Goal: Check status: Check status

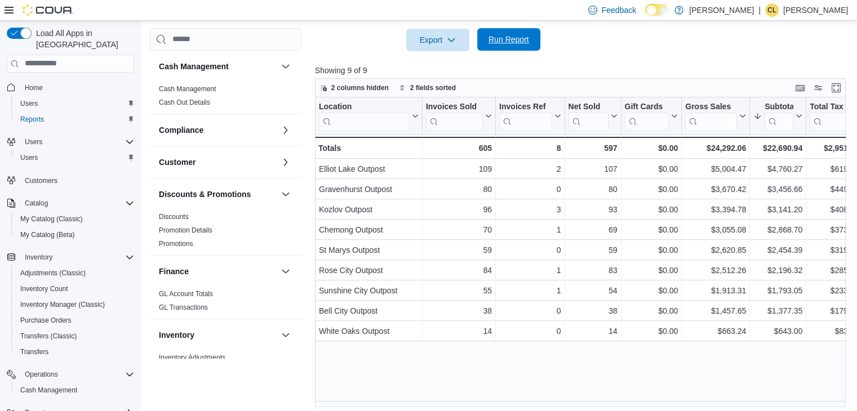
scroll to position [676, 0]
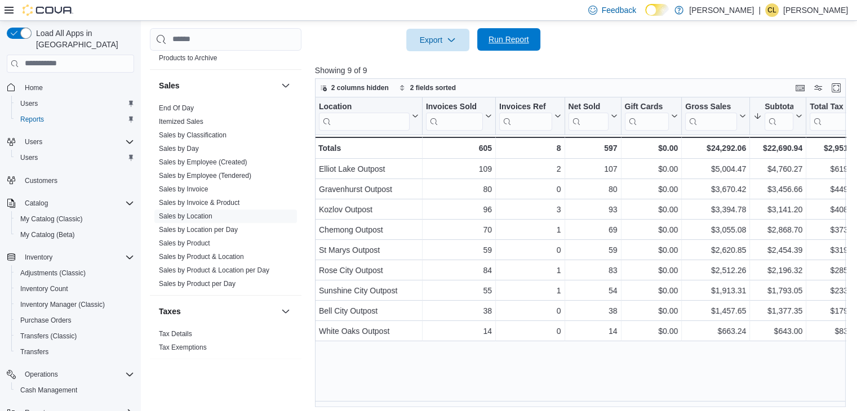
click at [499, 41] on span "Run Report" at bounding box center [508, 39] width 41 height 11
click at [169, 109] on link "End Of Day" at bounding box center [176, 108] width 35 height 8
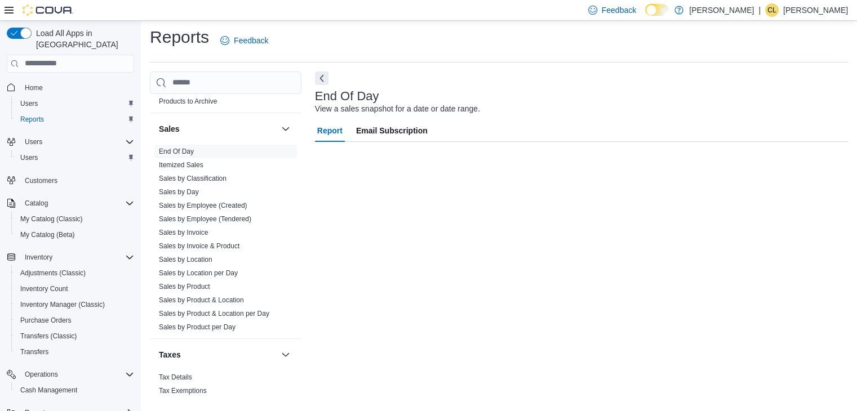
scroll to position [4, 0]
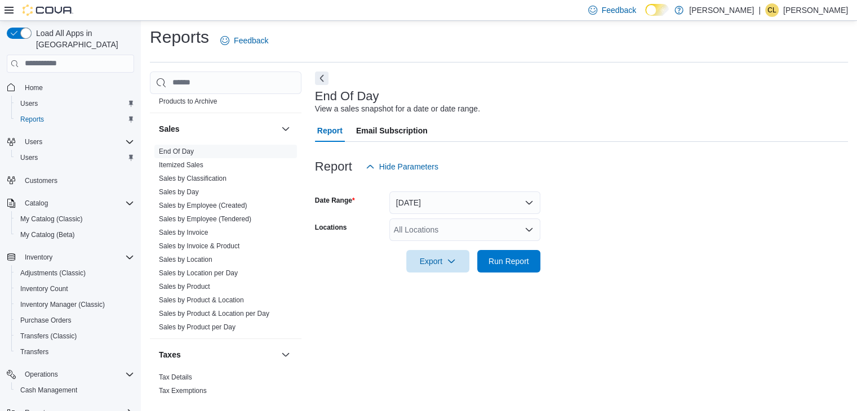
click at [457, 231] on div "All Locations" at bounding box center [464, 229] width 151 height 23
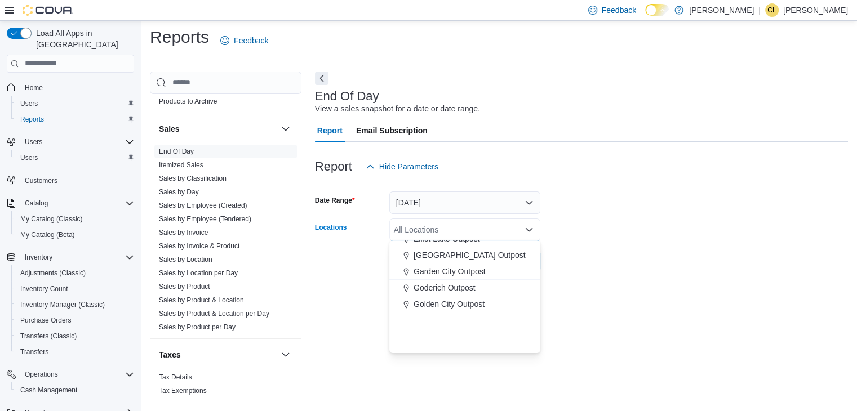
scroll to position [113, 0]
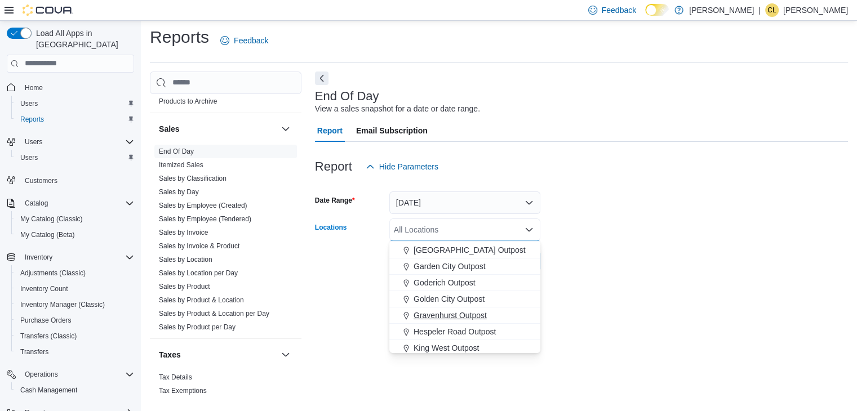
click at [443, 314] on span "Gravenhurst Outpost" at bounding box center [449, 315] width 73 height 11
click at [601, 253] on form "Date Range [DATE] Locations [GEOGRAPHIC_DATA] Outpost Combo box. Selected. Grav…" at bounding box center [581, 225] width 533 height 95
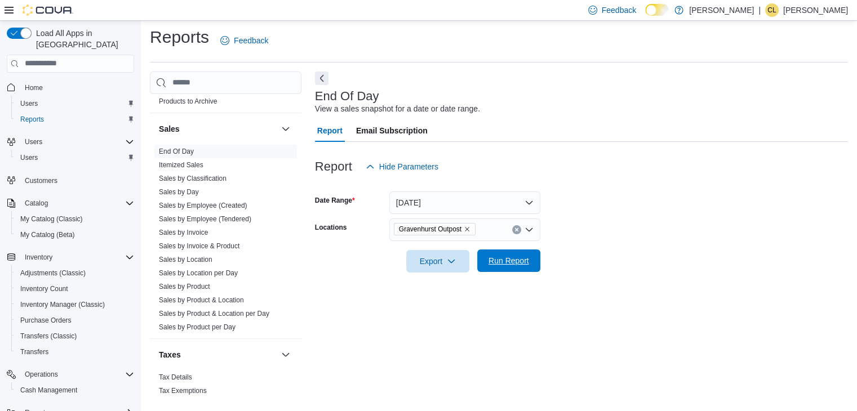
click at [509, 257] on span "Run Report" at bounding box center [508, 260] width 41 height 11
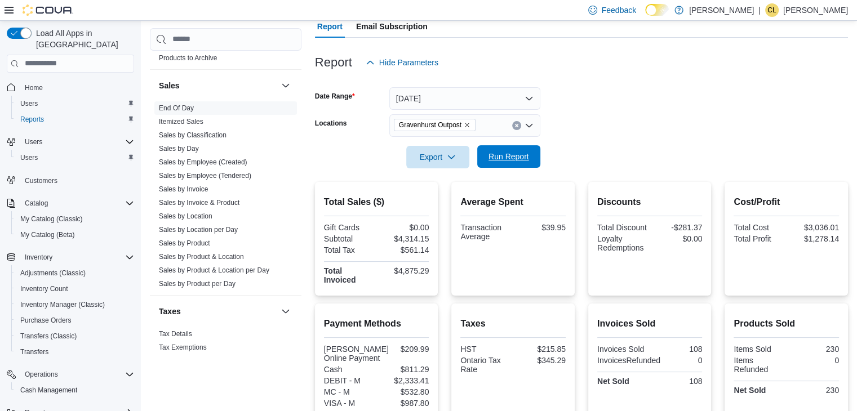
click at [510, 162] on span "Run Report" at bounding box center [509, 156] width 50 height 23
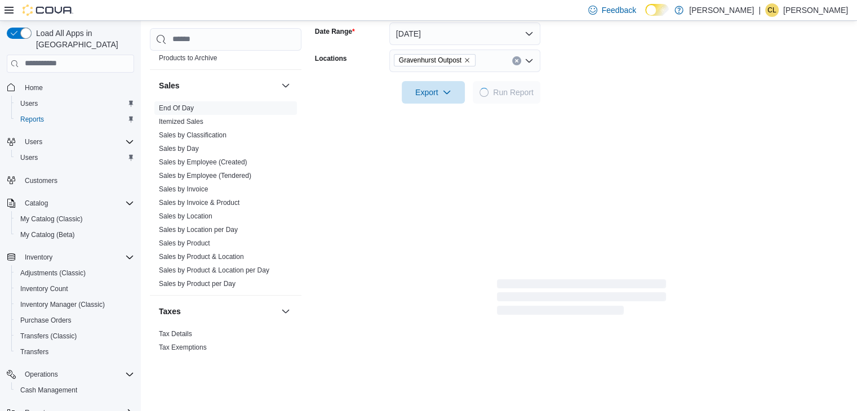
scroll to position [221, 0]
